Goal: Information Seeking & Learning: Check status

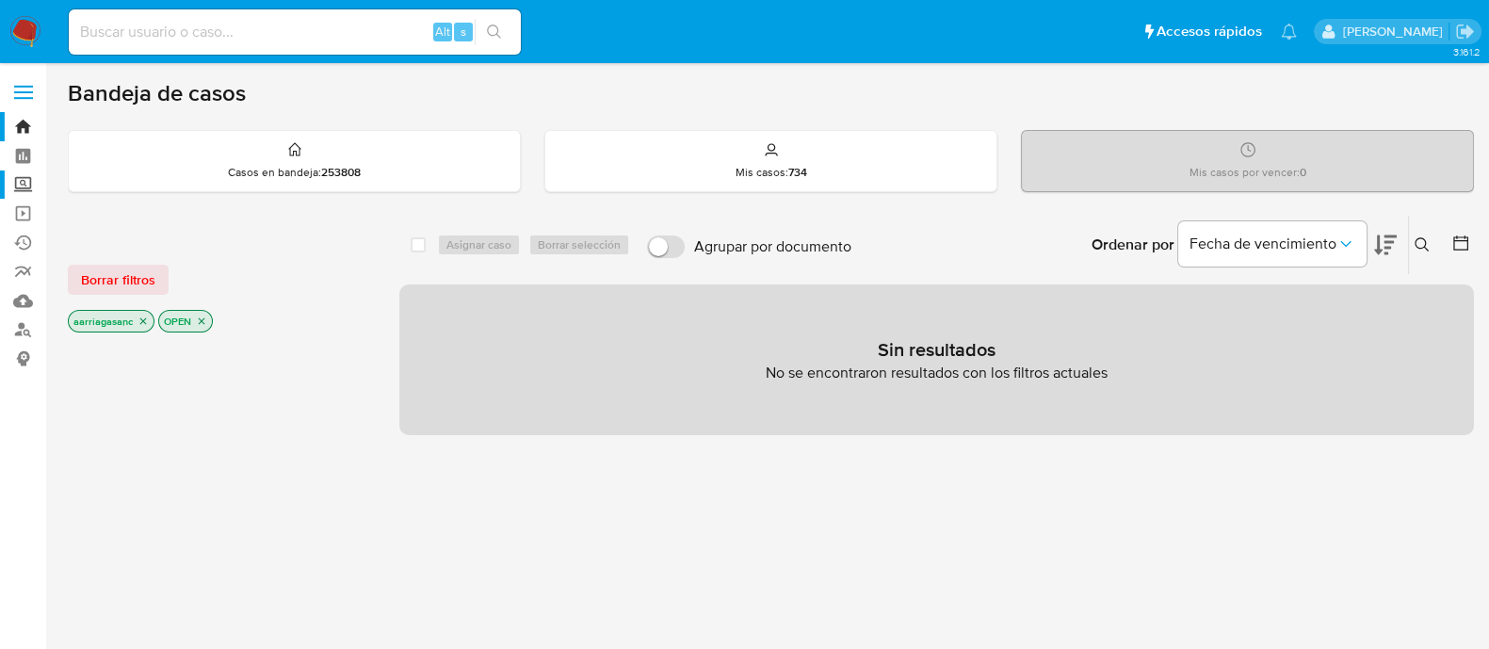
click at [29, 183] on label "Screening" at bounding box center [112, 185] width 224 height 29
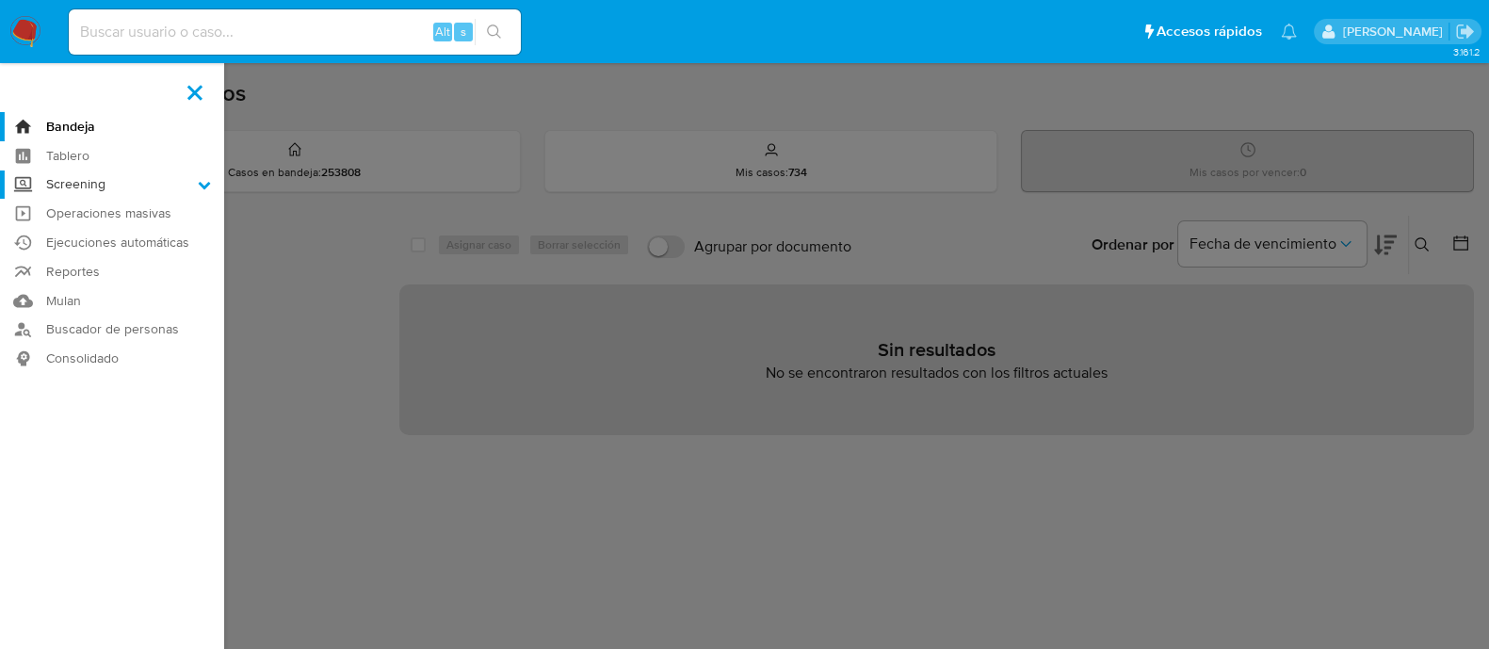
click at [0, 0] on input "Screening" at bounding box center [0, 0] width 0 height 0
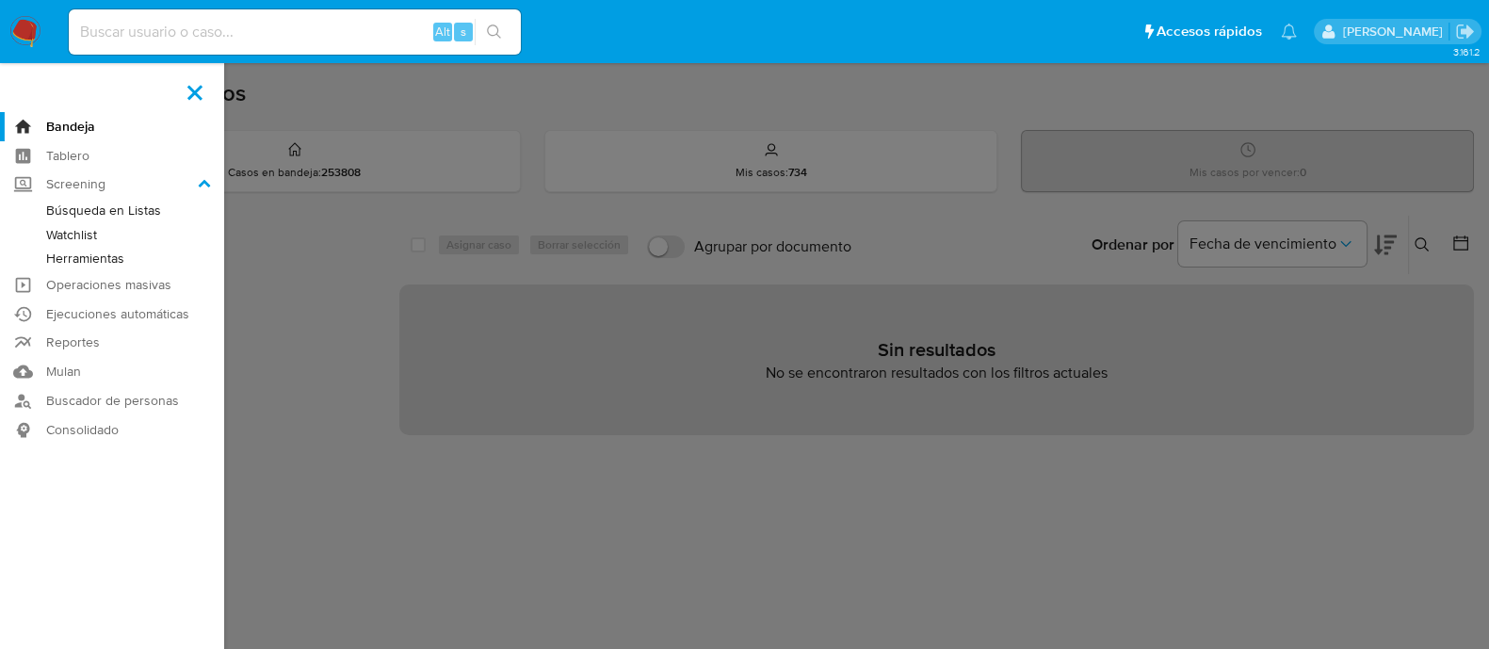
click at [93, 242] on link "Watchlist" at bounding box center [112, 235] width 224 height 24
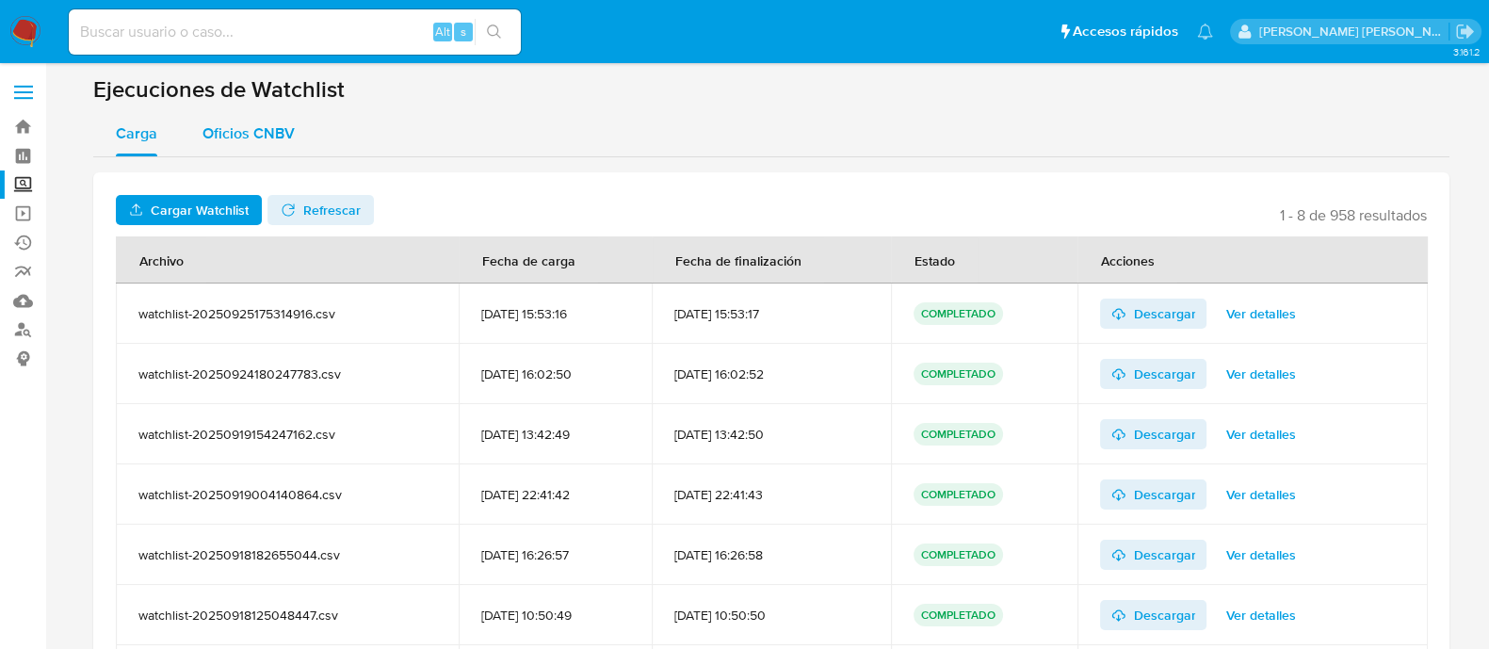
click at [222, 140] on span "Oficios CNBV" at bounding box center [249, 133] width 92 height 22
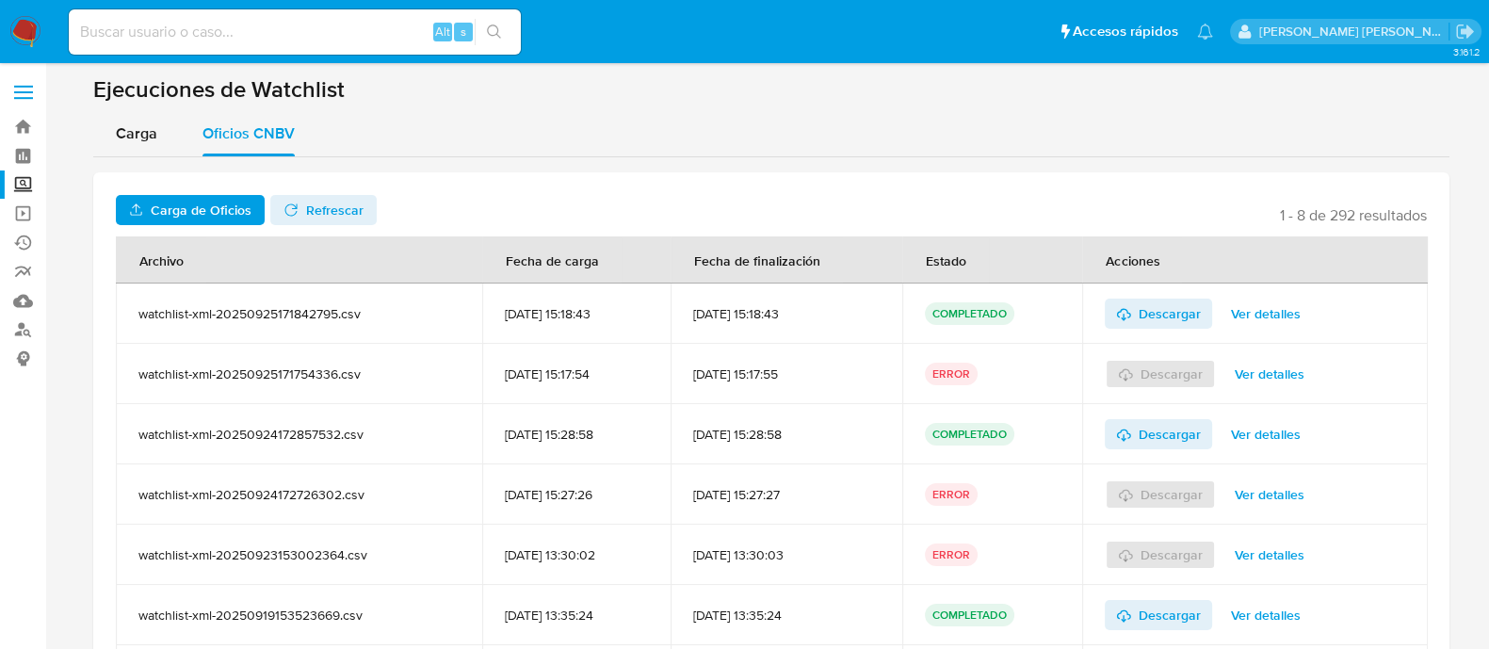
click at [212, 201] on span "Carga de Oficios" at bounding box center [201, 210] width 101 height 30
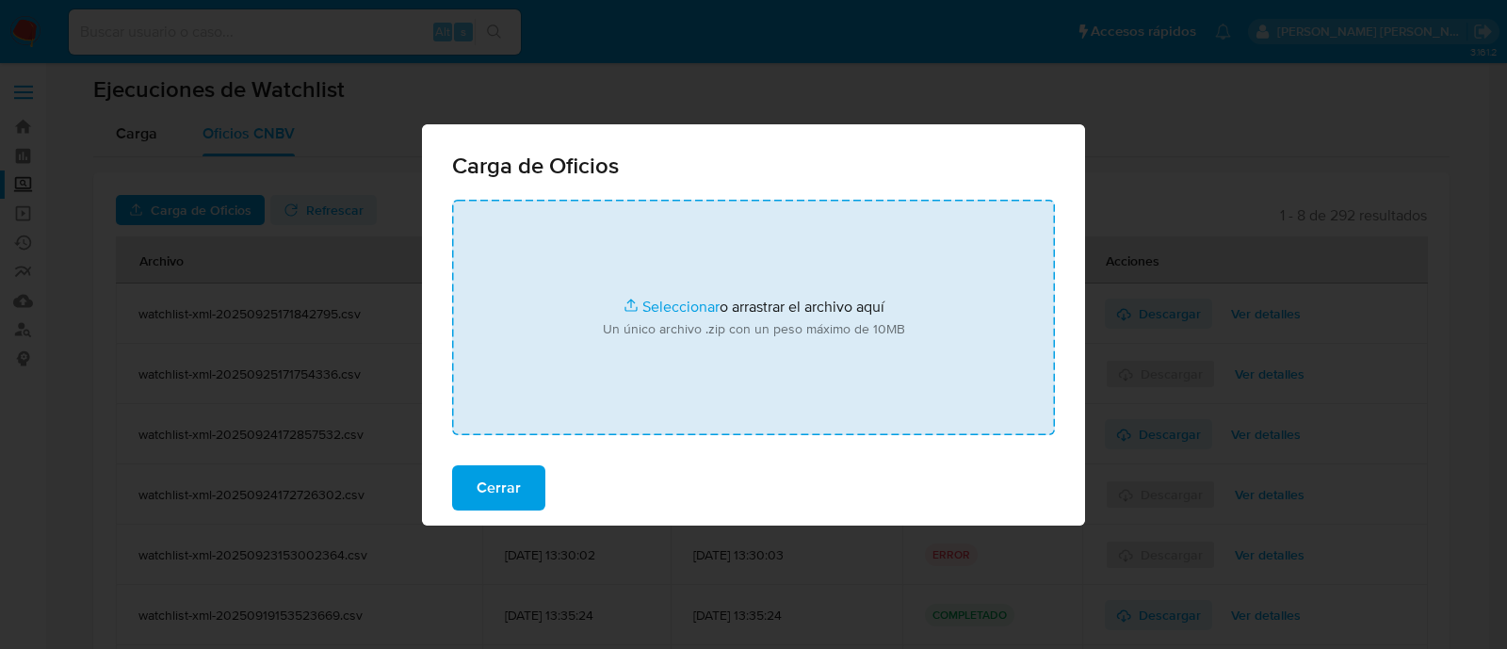
click at [692, 306] on input "file" at bounding box center [753, 318] width 603 height 236
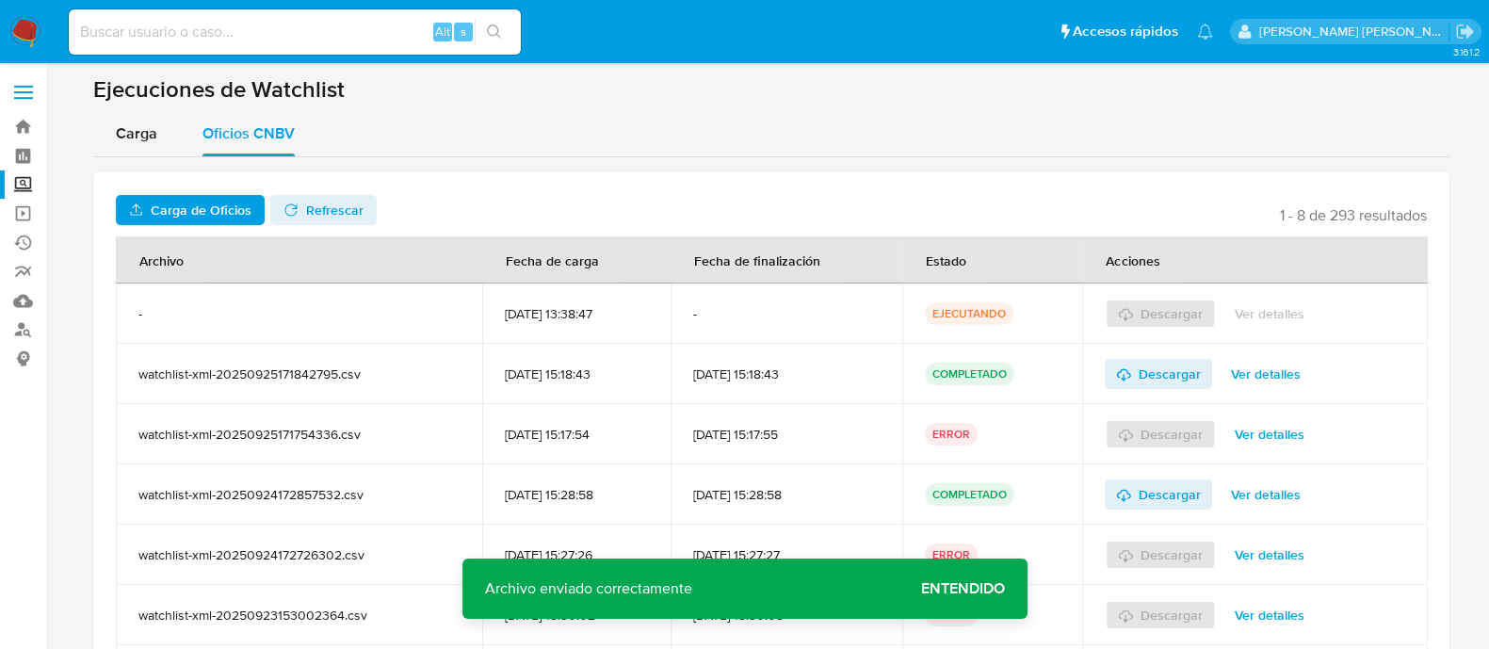
click at [1001, 589] on span "Entendido" at bounding box center [963, 589] width 84 height 0
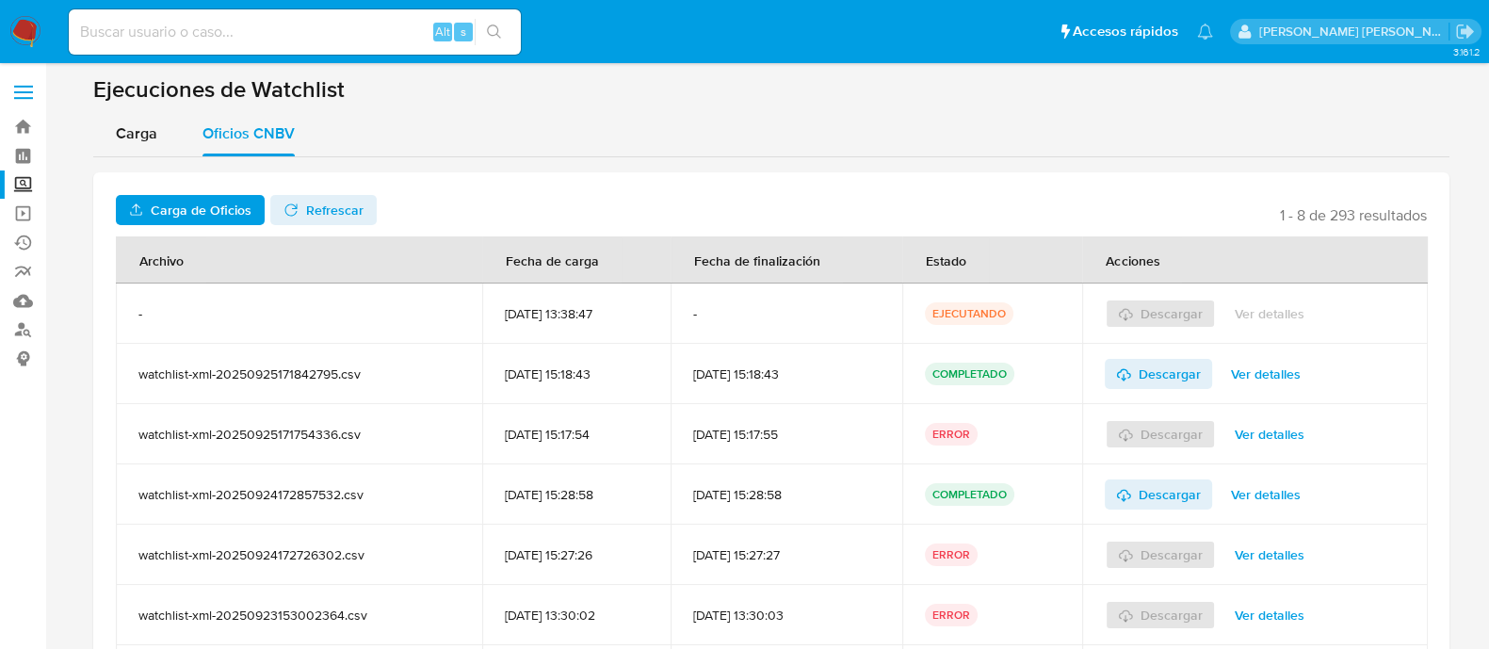
click at [306, 209] on span "Refrescar" at bounding box center [334, 210] width 57 height 30
click at [1164, 321] on span "Descargar" at bounding box center [1170, 314] width 62 height 30
click at [1404, 534] on div "Descargar Ver detalles" at bounding box center [1255, 555] width 301 height 60
click at [24, 177] on label "Screening" at bounding box center [112, 185] width 224 height 29
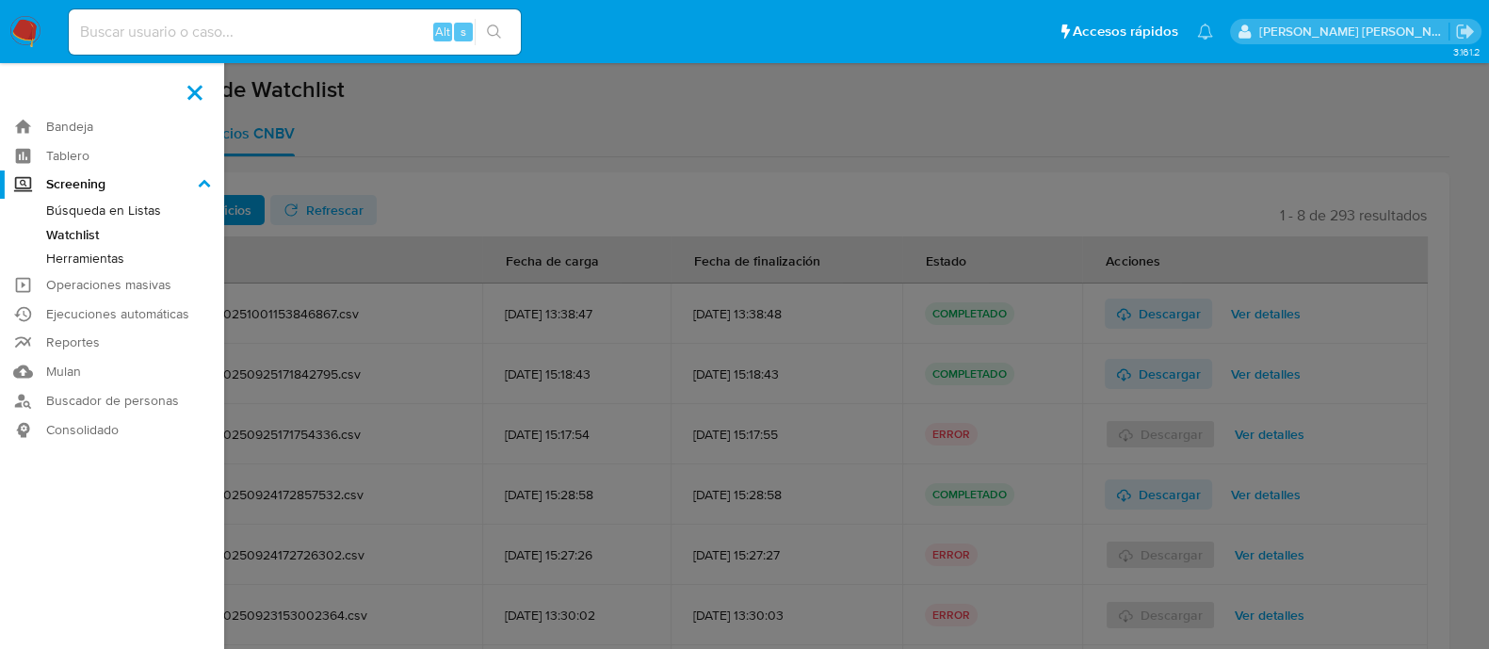
click at [0, 0] on input "Screening" at bounding box center [0, 0] width 0 height 0
click at [75, 256] on link "Herramientas" at bounding box center [112, 259] width 224 height 24
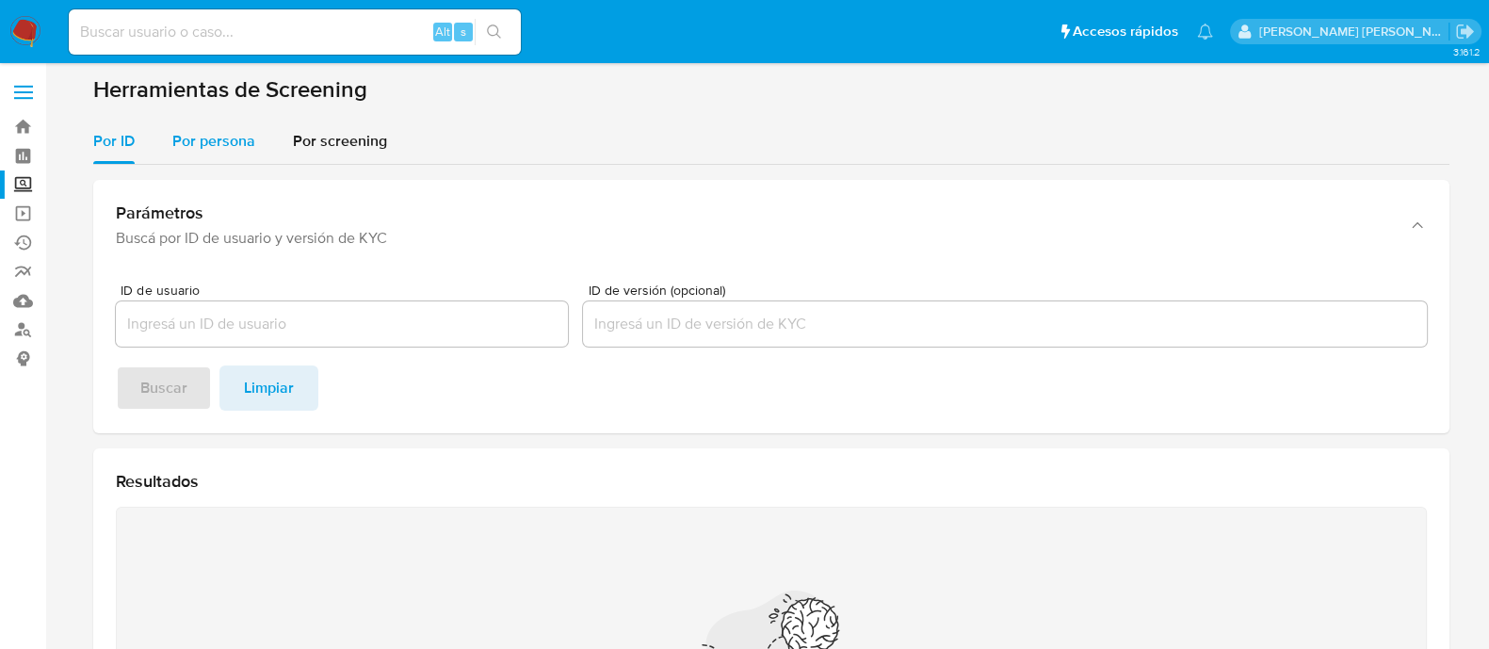
click at [236, 140] on span "Por persona" at bounding box center [213, 141] width 83 height 22
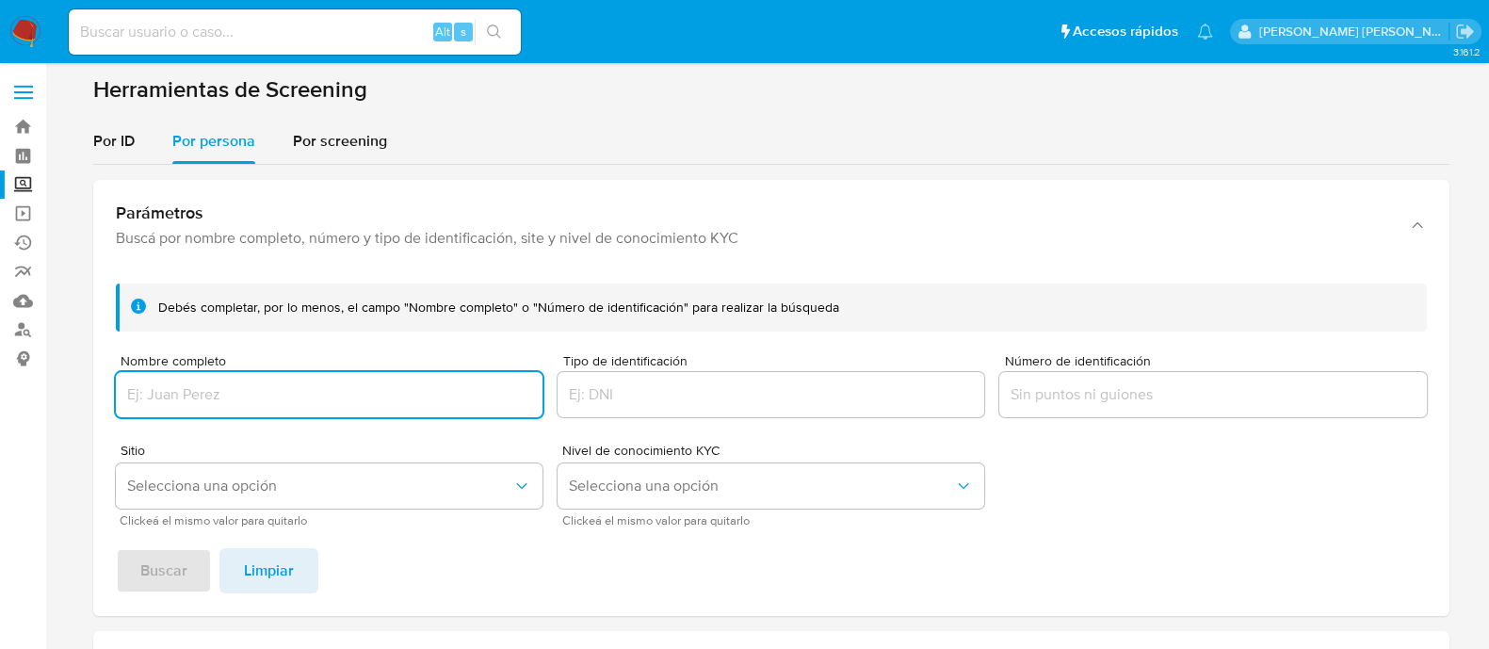
click at [236, 393] on input "Nombre completo" at bounding box center [329, 395] width 427 height 24
paste input "[PERSON_NAME]"
type input "[PERSON_NAME] [PERSON_NAME]"
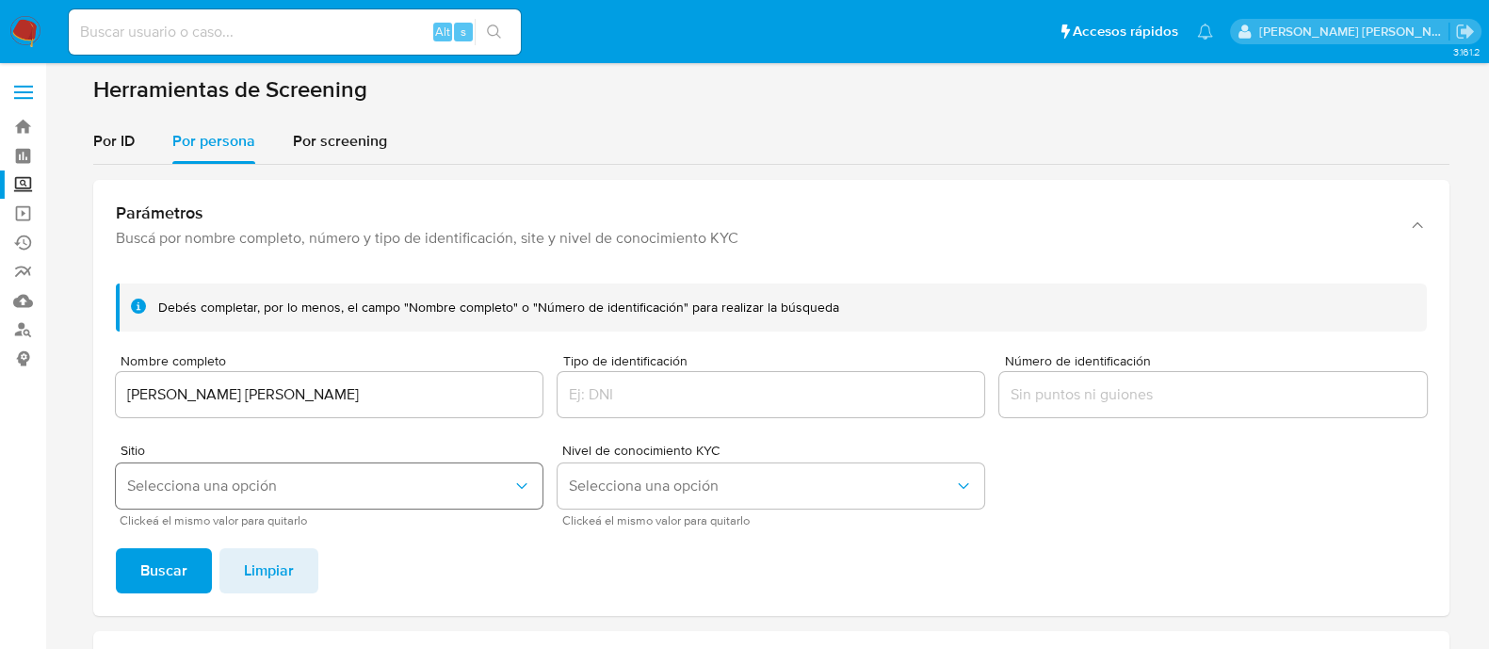
click at [461, 472] on button "Selecciona una opción" at bounding box center [329, 486] width 427 height 45
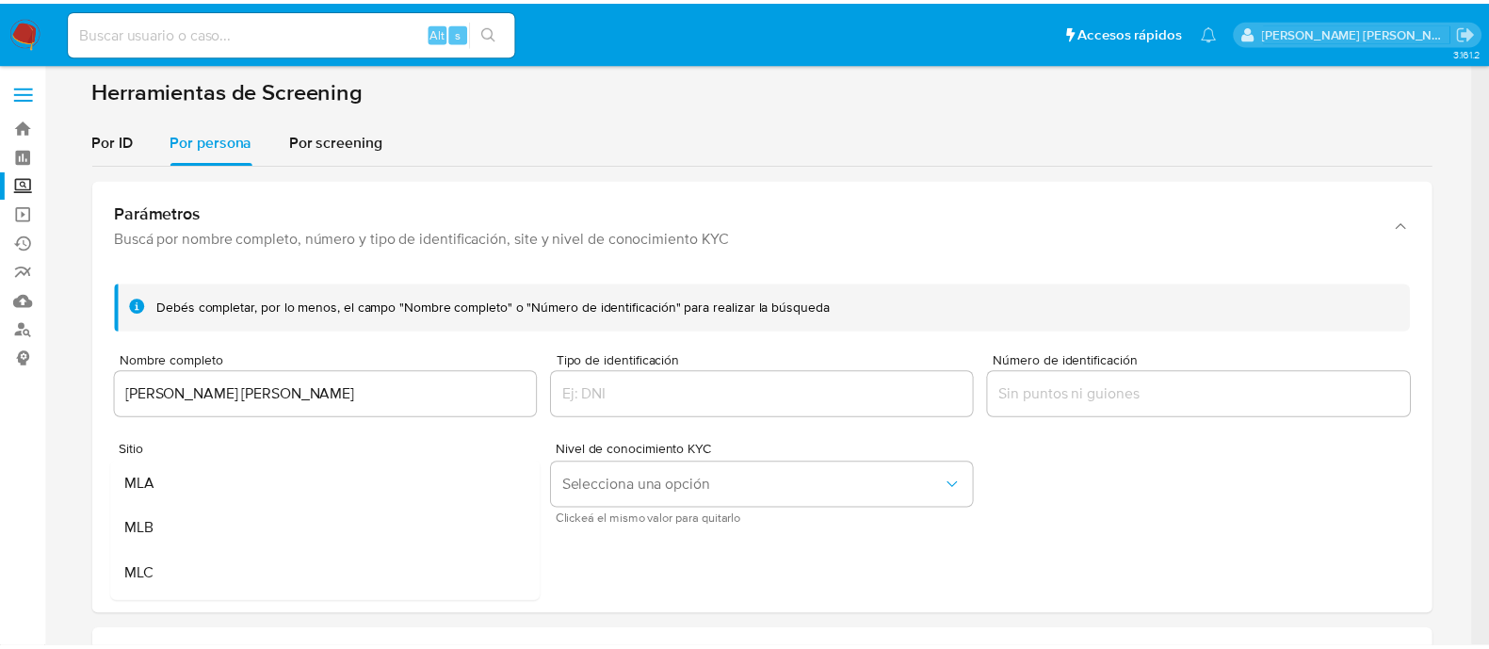
scroll to position [117, 0]
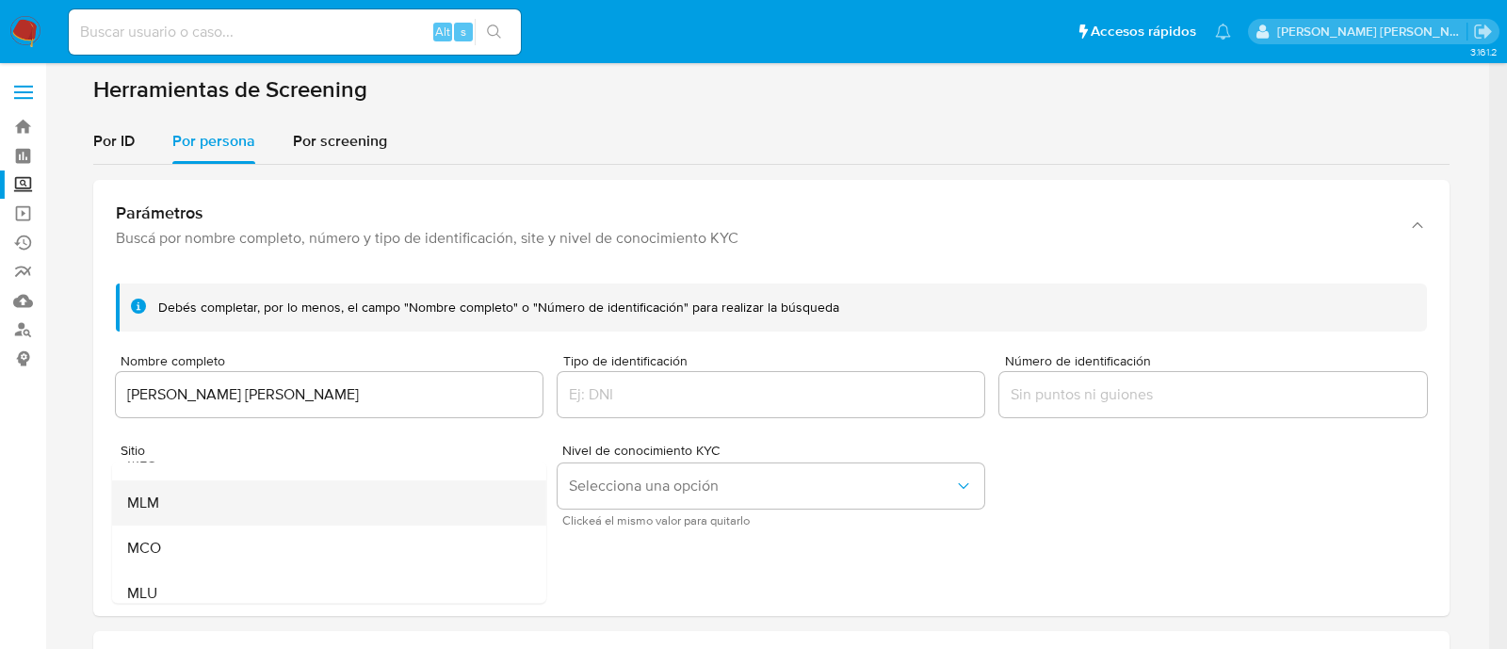
click at [221, 499] on div "MLM" at bounding box center [322, 502] width 393 height 45
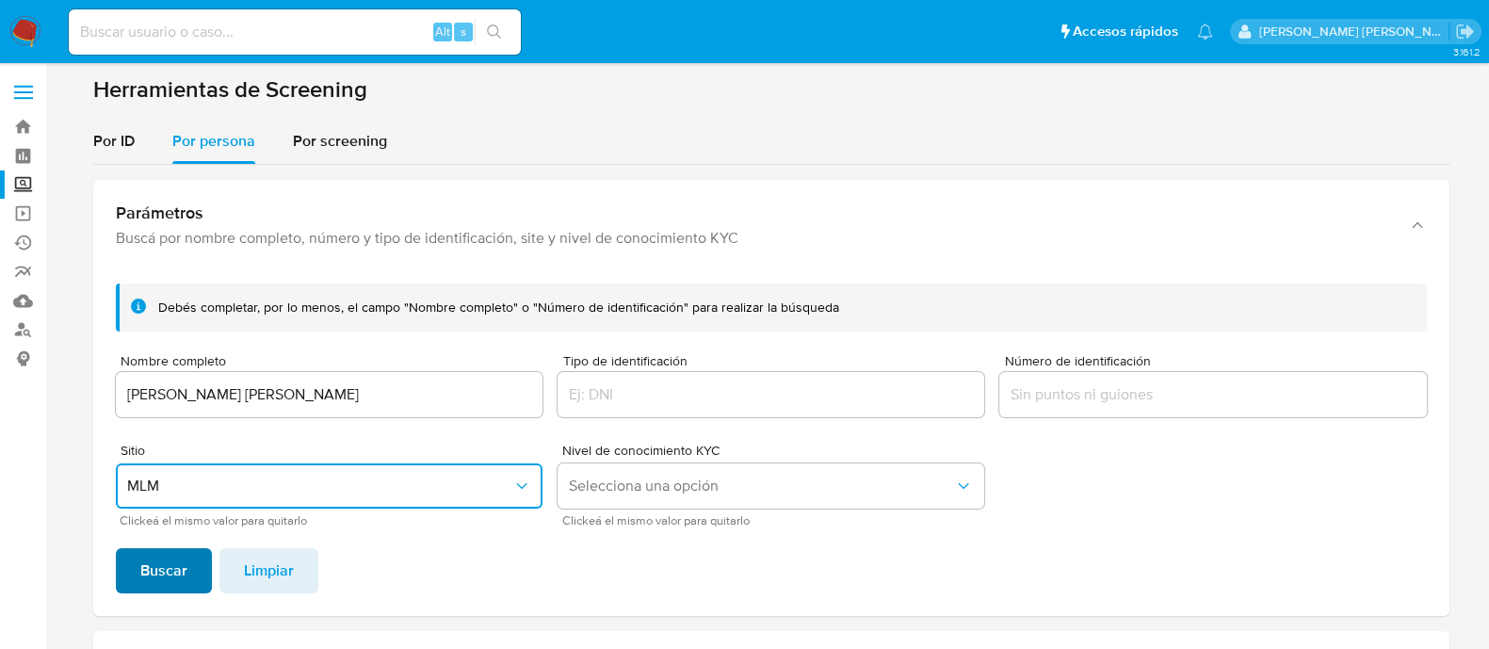
click at [141, 572] on span "Buscar" at bounding box center [163, 570] width 47 height 41
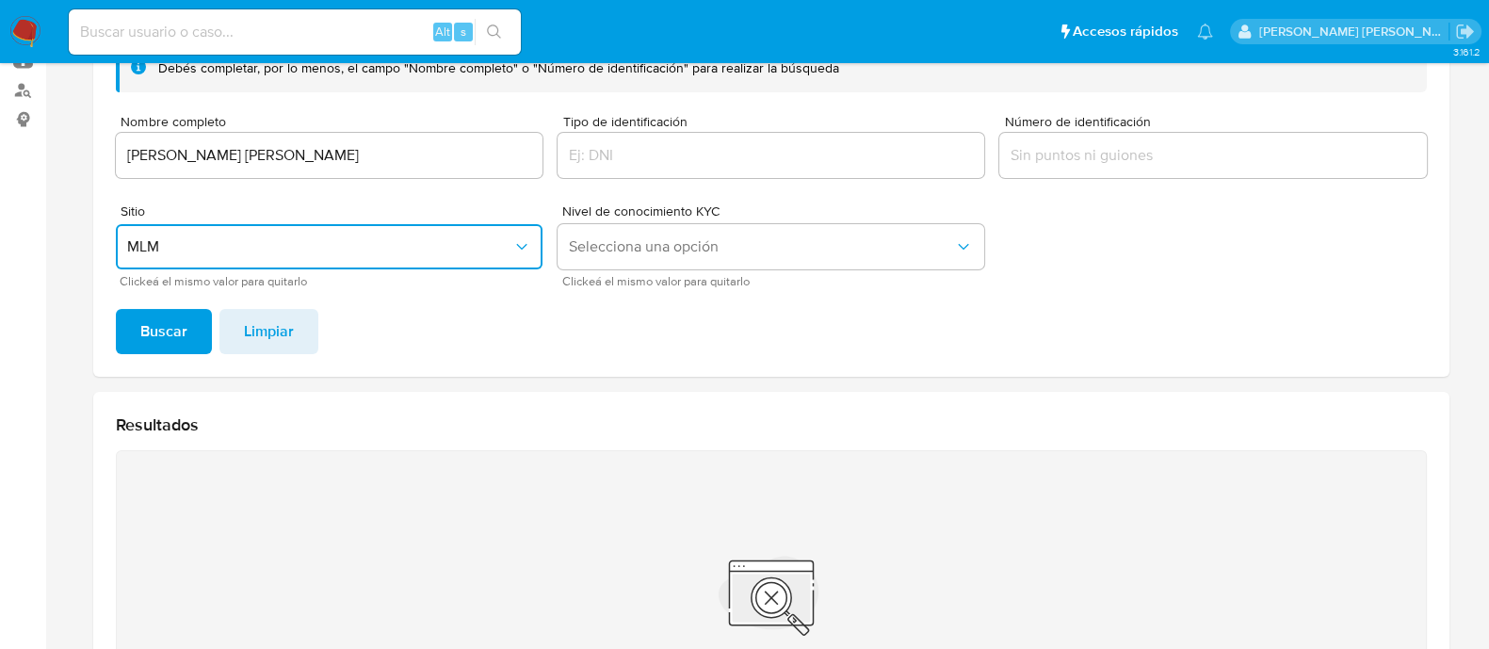
scroll to position [16, 0]
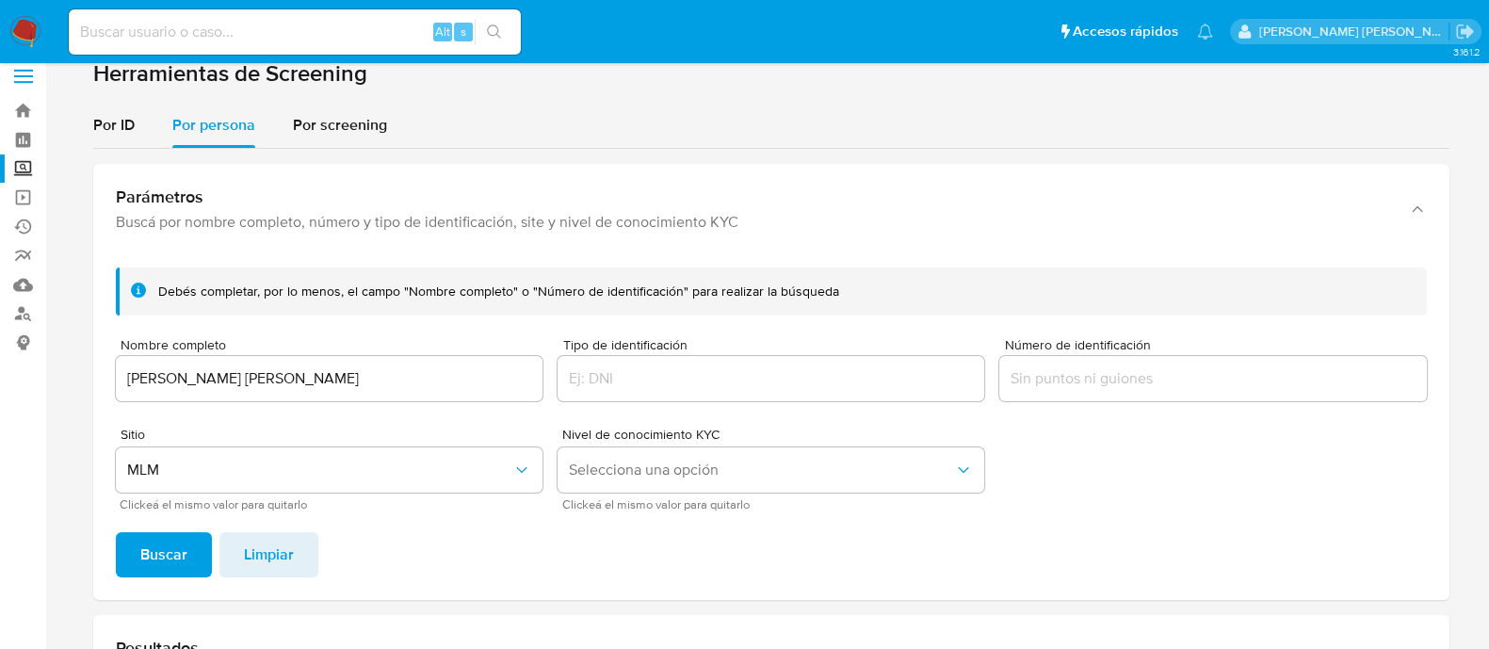
click at [297, 387] on input "[PERSON_NAME]" at bounding box center [329, 378] width 427 height 24
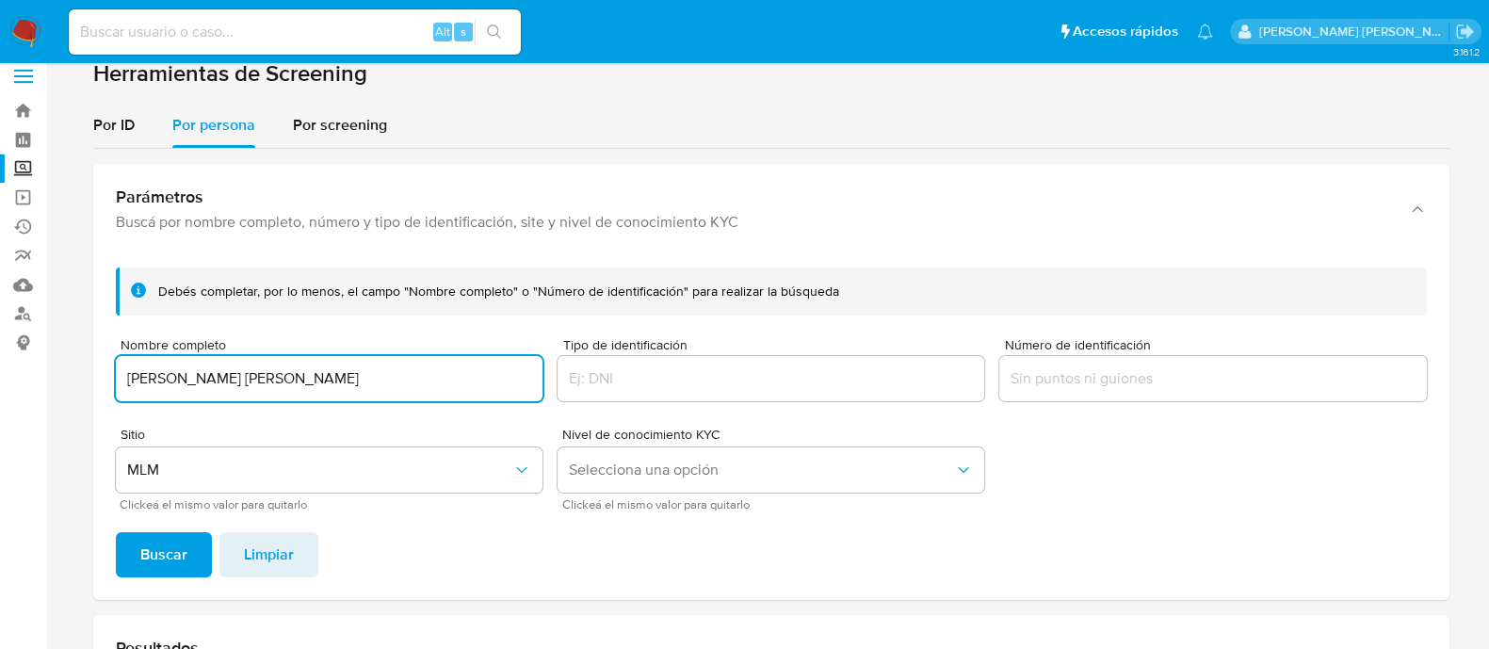
click at [287, 380] on input "[PERSON_NAME]" at bounding box center [329, 378] width 427 height 24
click at [18, 171] on label "Screening" at bounding box center [112, 169] width 224 height 29
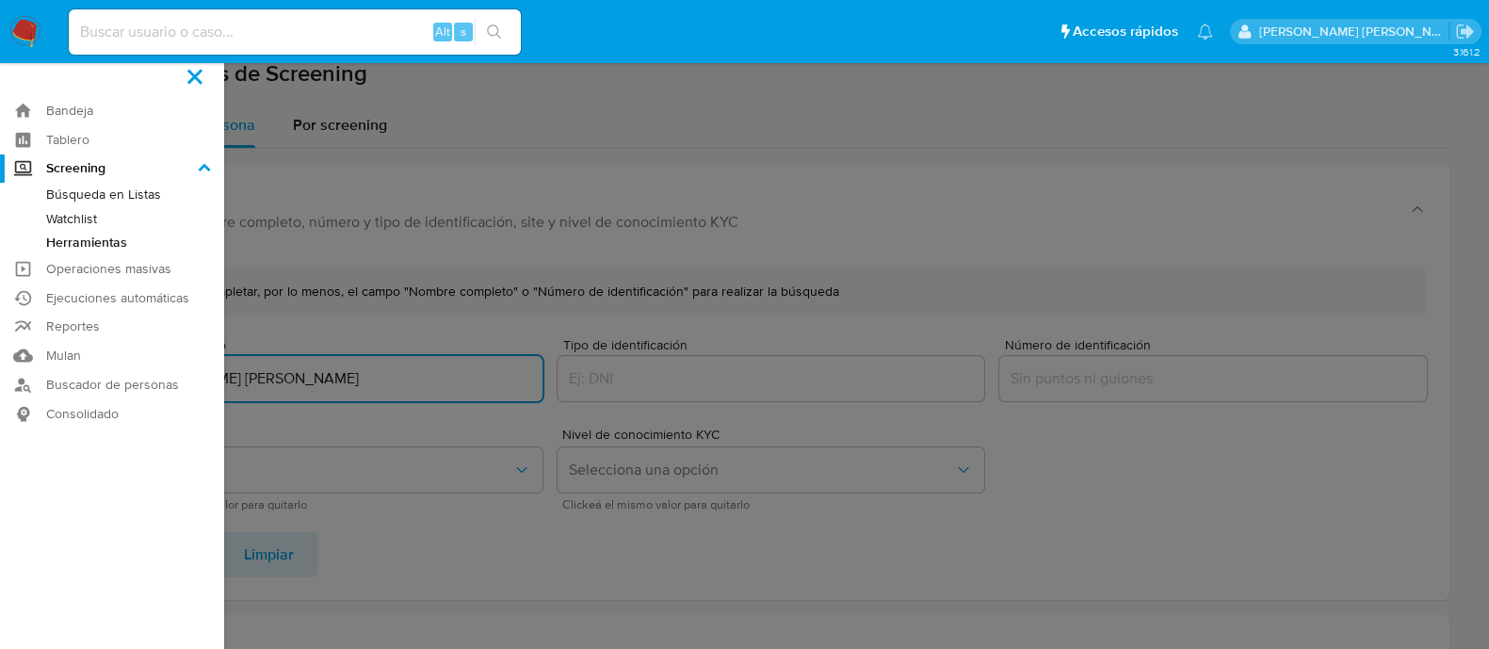
click at [0, 0] on input "Screening" at bounding box center [0, 0] width 0 height 0
click at [104, 197] on link "Búsqueda en Listas" at bounding box center [112, 195] width 224 height 24
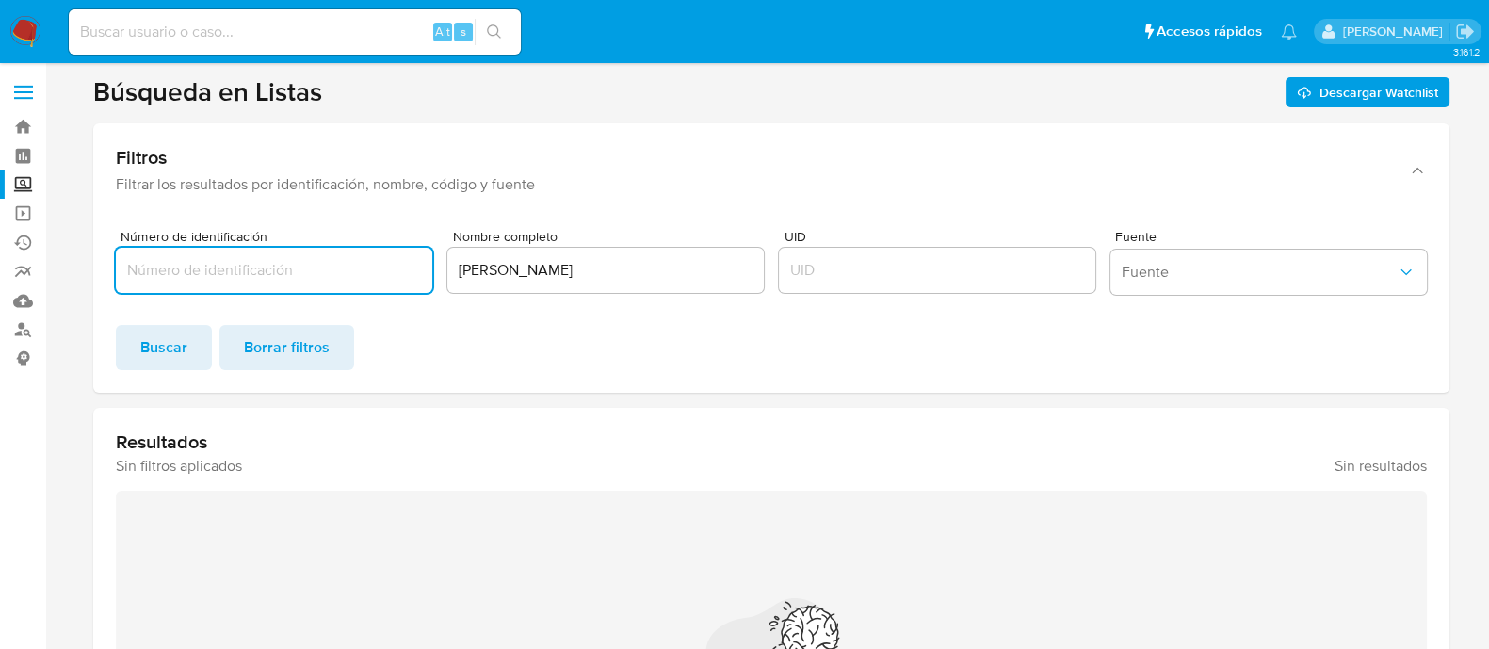
click at [616, 283] on div "[PERSON_NAME]" at bounding box center [606, 270] width 317 height 45
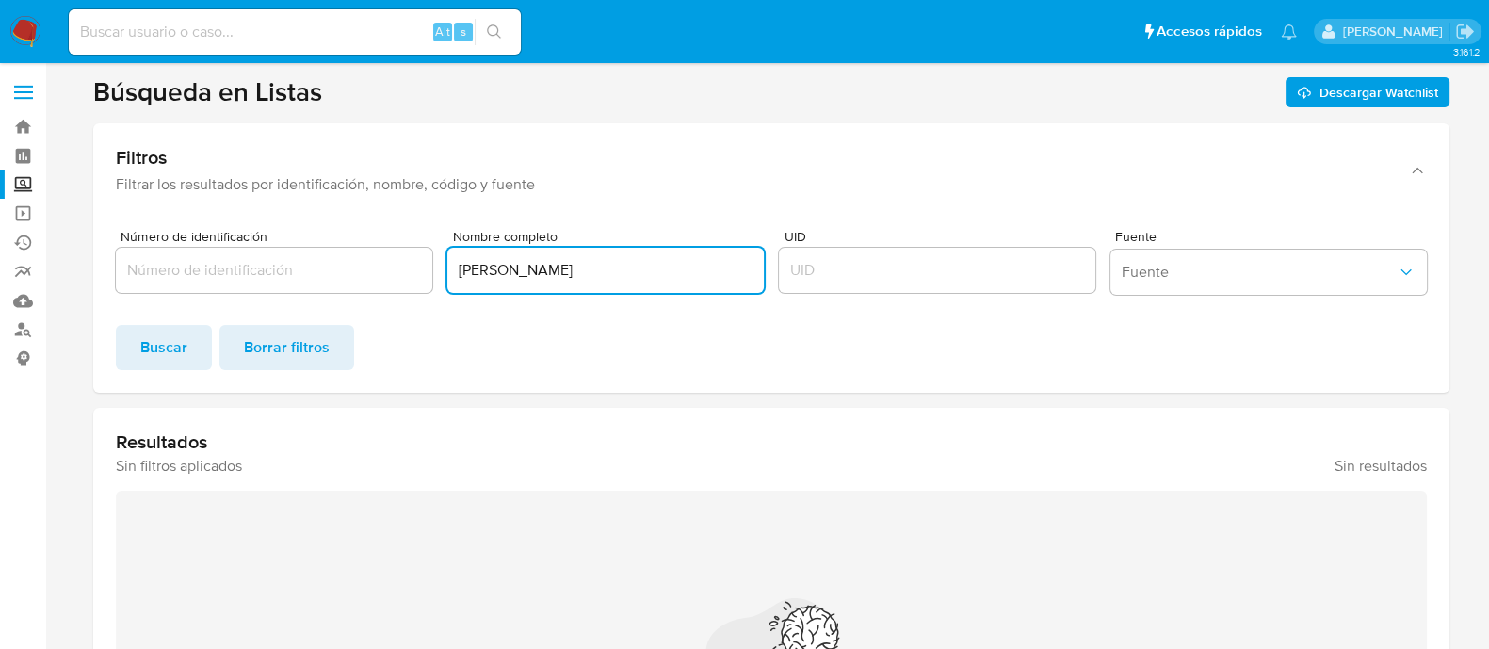
click at [616, 265] on input "[PERSON_NAME]" at bounding box center [606, 270] width 317 height 24
paste input "[PERSON_NAME]"
type input "[PERSON_NAME]"
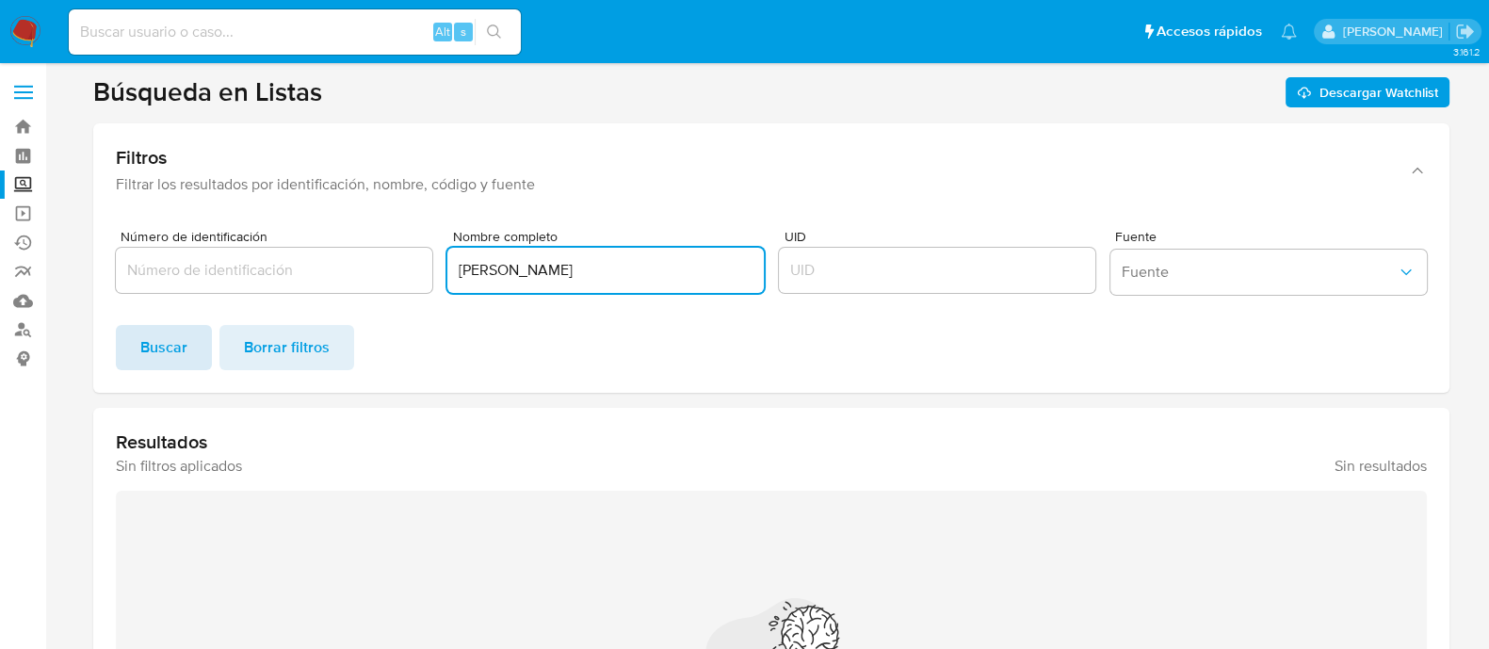
click at [146, 352] on span "Buscar" at bounding box center [163, 347] width 47 height 41
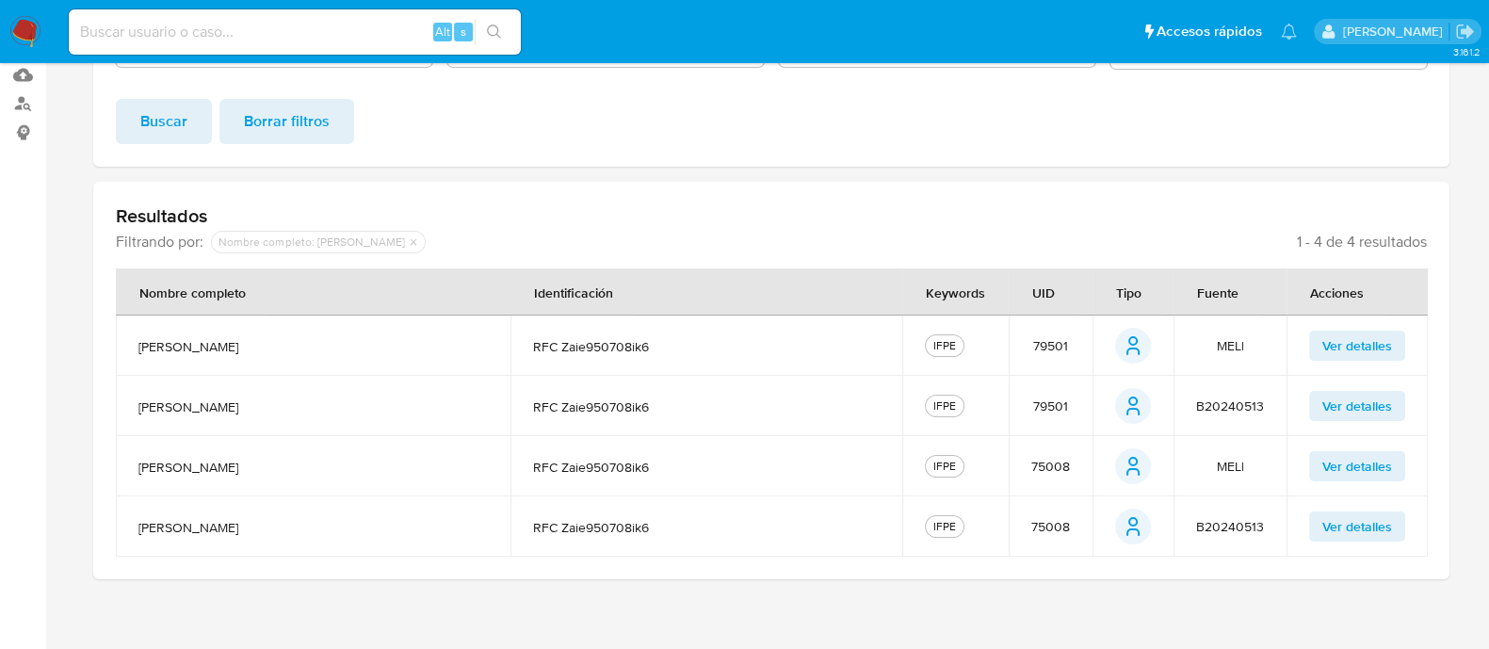
scroll to position [235, 0]
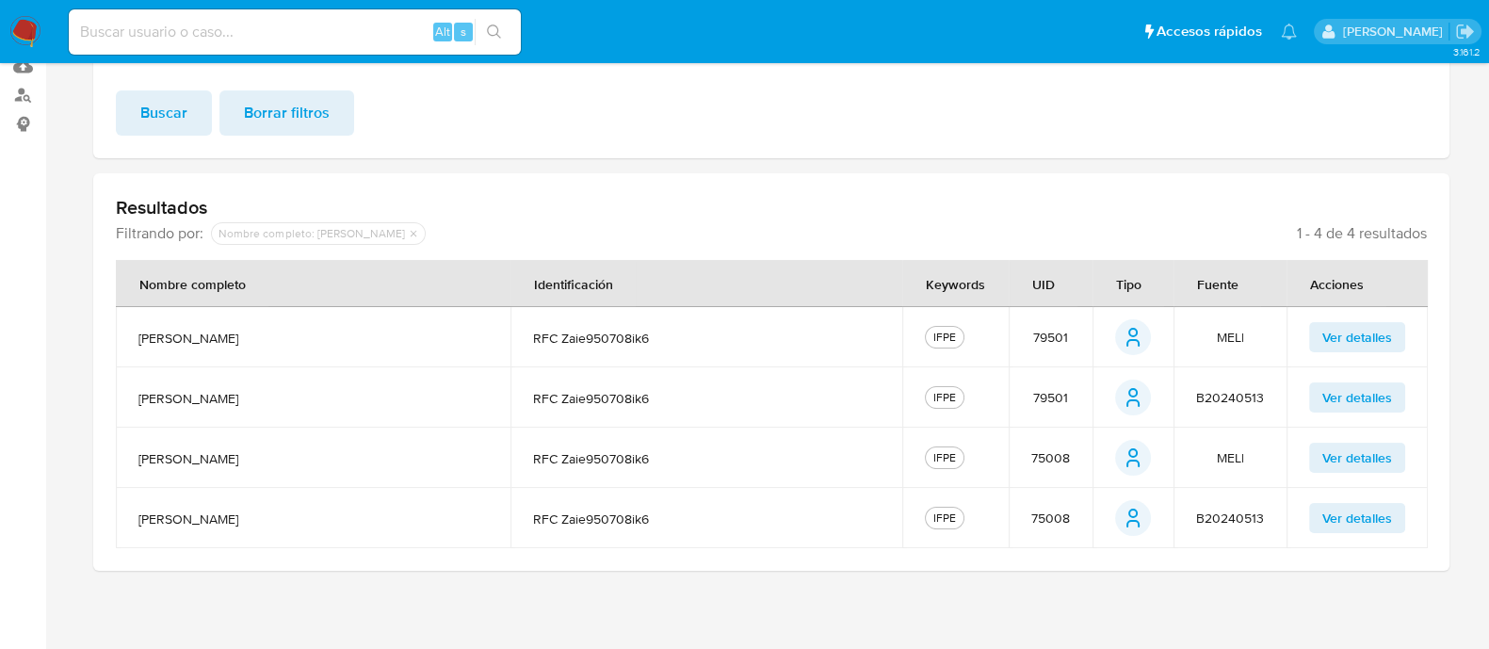
click at [1047, 334] on span "79501" at bounding box center [1051, 337] width 35 height 17
click at [1050, 330] on span "79501" at bounding box center [1051, 337] width 35 height 17
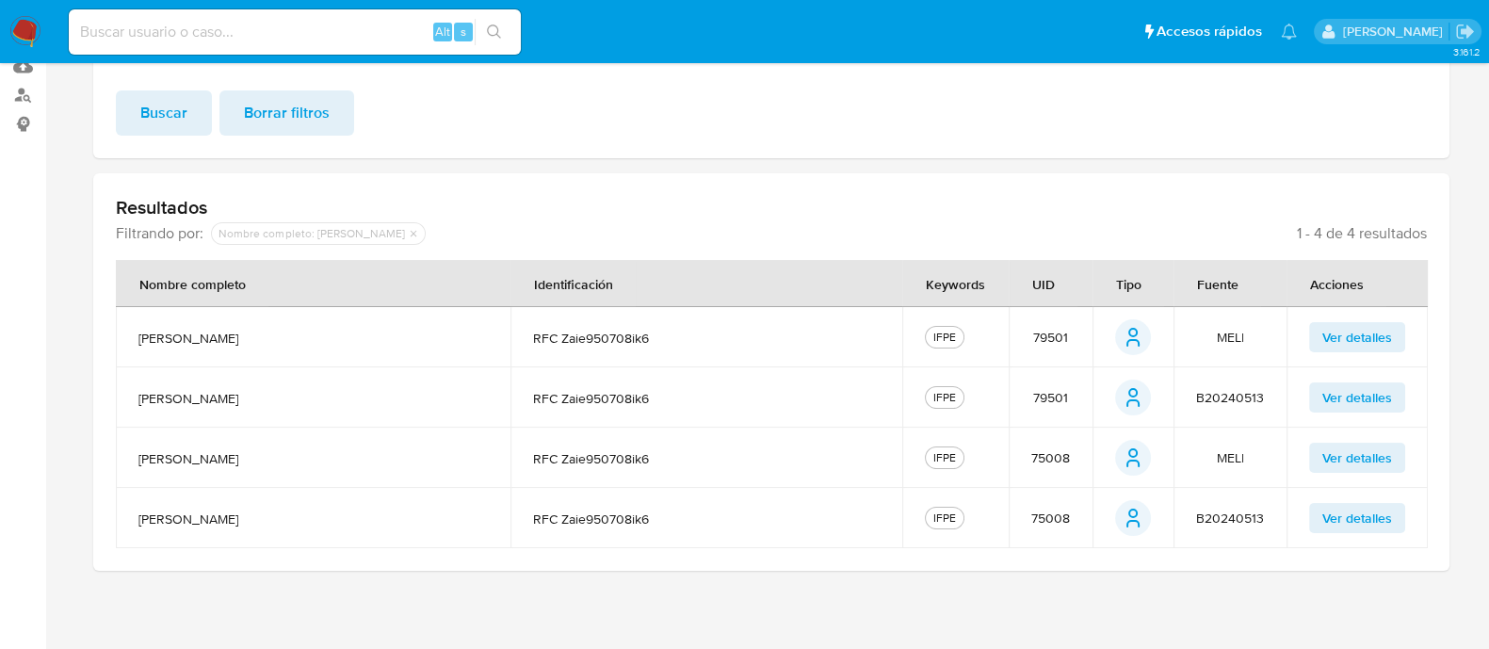
click at [1058, 451] on span "75008" at bounding box center [1051, 457] width 39 height 17
